Goal: Find specific page/section: Find specific page/section

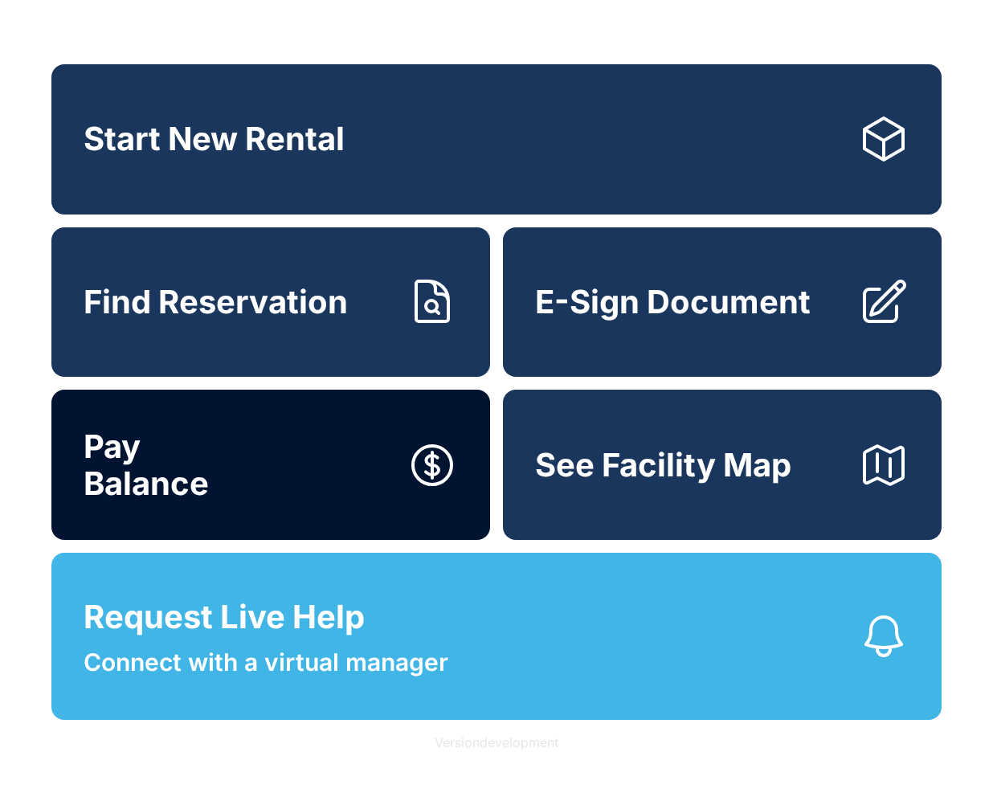
click at [357, 426] on button "Pay Balance" at bounding box center [270, 465] width 439 height 150
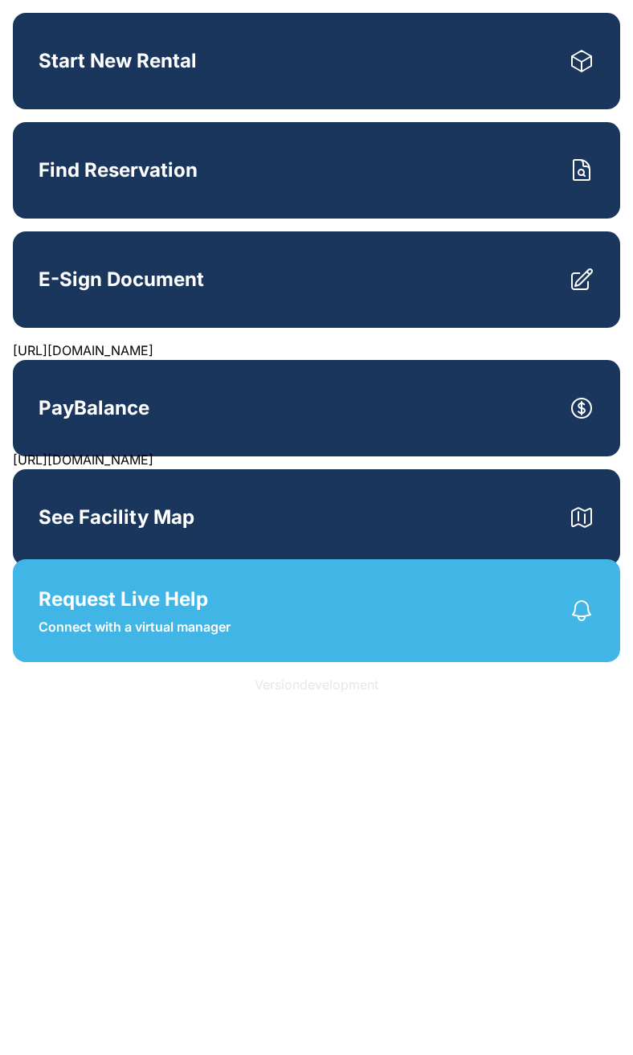
click at [141, 675] on html "Start New Rental Find Reservation E-Sign Document https://rental-center.storedg…" at bounding box center [316, 337] width 633 height 675
click at [569, 675] on html "Start New Rental Find Reservation E-Sign Document https://rental-center.storedg…" at bounding box center [316, 337] width 633 height 675
click at [497, 675] on html "Start New Rental Find Reservation E-Sign Document [URL][DOMAIN_NAME] Pay Balanc…" at bounding box center [316, 337] width 633 height 675
click at [504, 675] on html "Start New Rental Find Reservation E-Sign Document [URL][DOMAIN_NAME] Pay Balanc…" at bounding box center [316, 337] width 633 height 675
click at [165, 675] on html "Start New Rental Find Reservation E-Sign Document [URL][DOMAIN_NAME] Pay Balanc…" at bounding box center [316, 337] width 633 height 675
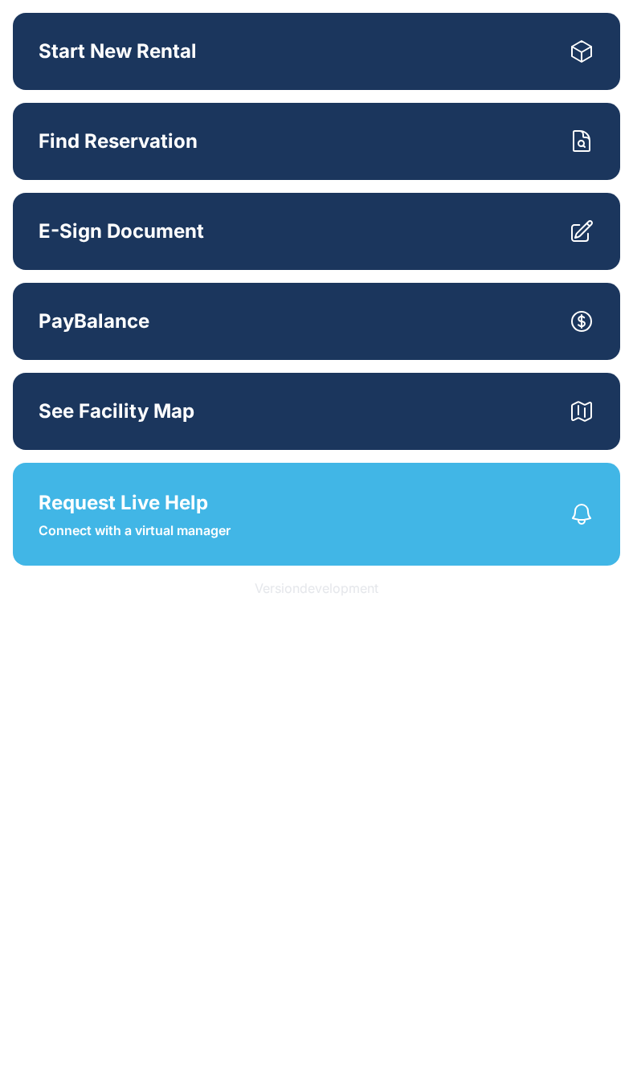
click at [541, 578] on html "Start New Rental Find Reservation E-Sign Document Pay Balance See Facility Map …" at bounding box center [316, 289] width 633 height 578
click at [525, 578] on html "Start New Rental Find Reservation E-Sign Document Pay Balance See Facility Map …" at bounding box center [316, 289] width 633 height 578
